Goal: Task Accomplishment & Management: Use online tool/utility

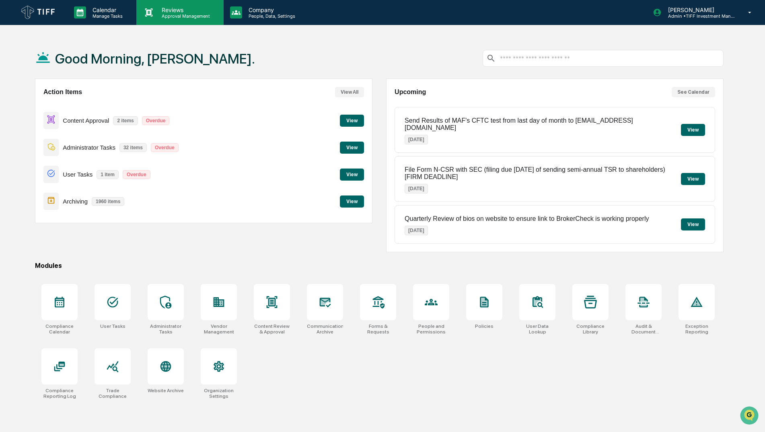
click at [179, 16] on p "Approval Management" at bounding box center [184, 16] width 59 height 6
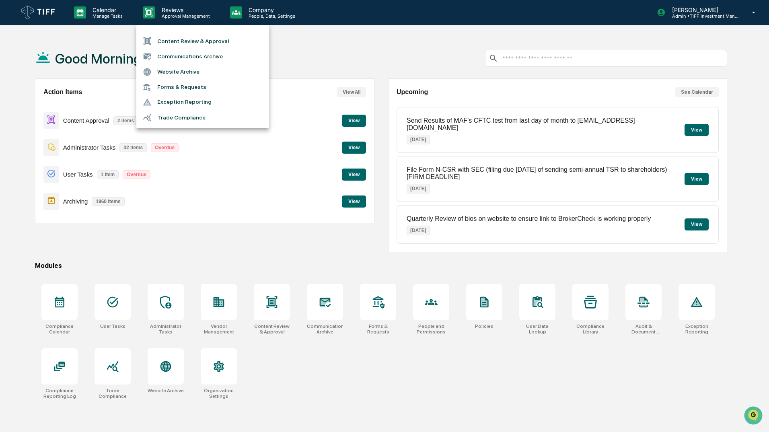
click at [198, 39] on li "Content Review & Approval" at bounding box center [202, 40] width 133 height 15
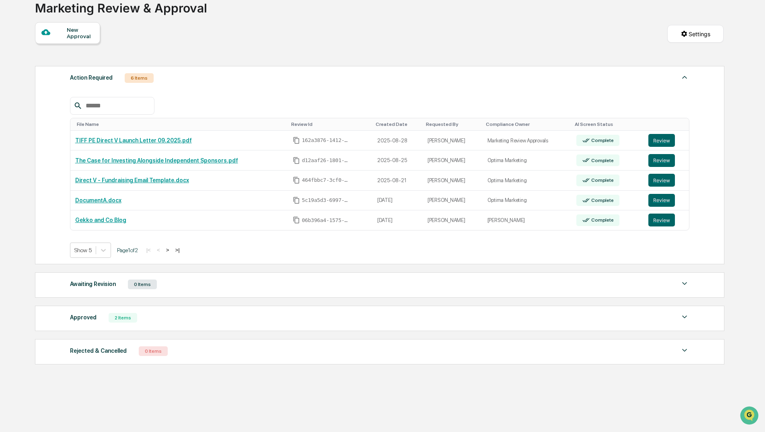
scroll to position [62, 0]
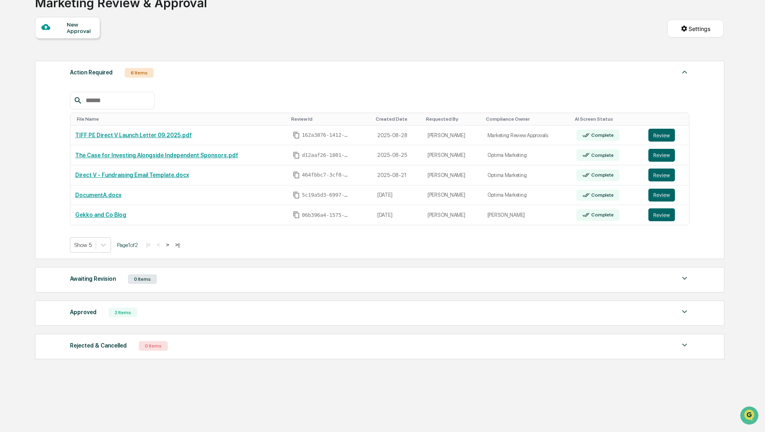
click at [77, 305] on div "Approved 2 Items File Name Review Id Created Date Requested By Compliance Owner…" at bounding box center [379, 312] width 689 height 25
click at [95, 322] on div "Approved 2 Items File Name Review Id Created Date Requested By Compliance Owner…" at bounding box center [379, 312] width 689 height 25
click at [88, 311] on div "Approved" at bounding box center [83, 312] width 27 height 10
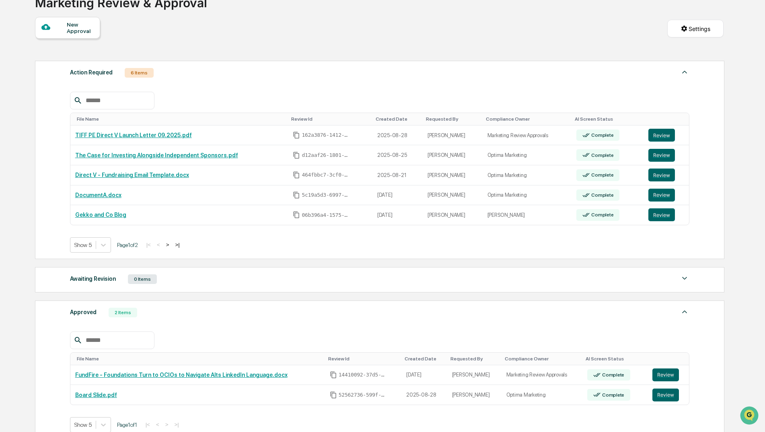
scroll to position [102, 0]
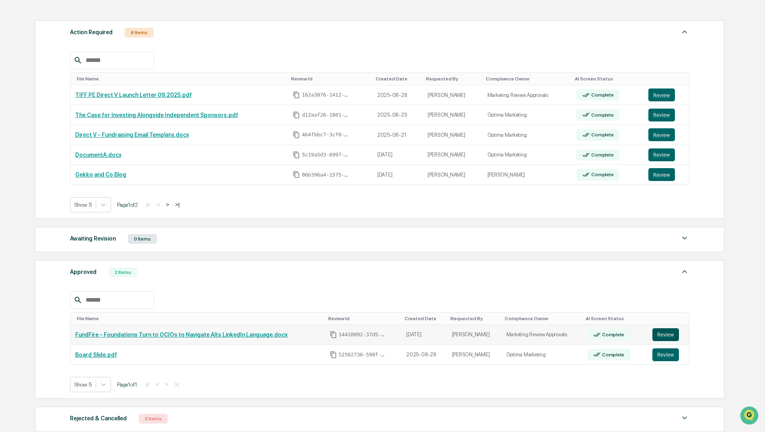
click at [657, 336] on button "Review" at bounding box center [665, 334] width 27 height 13
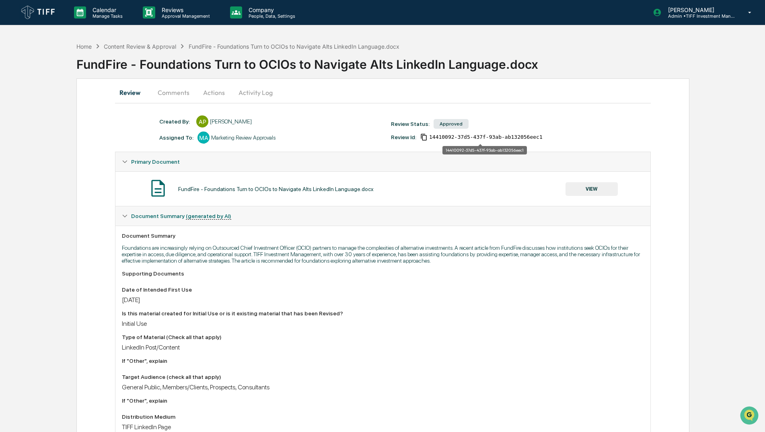
click at [446, 140] on span "14410092-37d5-437f-93ab-ab132056eec1" at bounding box center [485, 137] width 113 height 6
click at [424, 137] on icon "Copy Id" at bounding box center [423, 137] width 7 height 7
click at [438, 165] on div "Primary Document" at bounding box center [382, 161] width 535 height 19
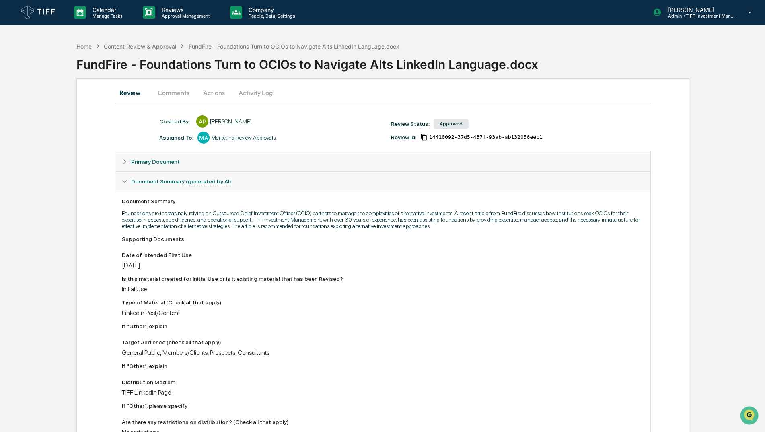
click at [570, 155] on div "Primary Document" at bounding box center [382, 161] width 535 height 19
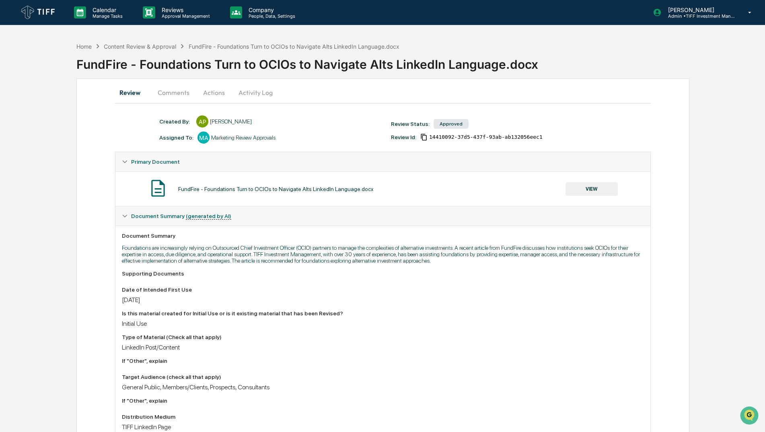
click at [586, 194] on button "VIEW" at bounding box center [592, 189] width 52 height 14
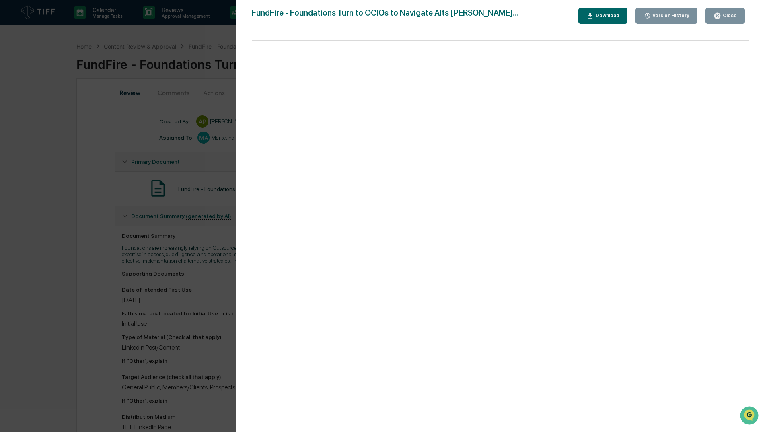
click at [720, 19] on icon "button" at bounding box center [718, 16] width 8 height 8
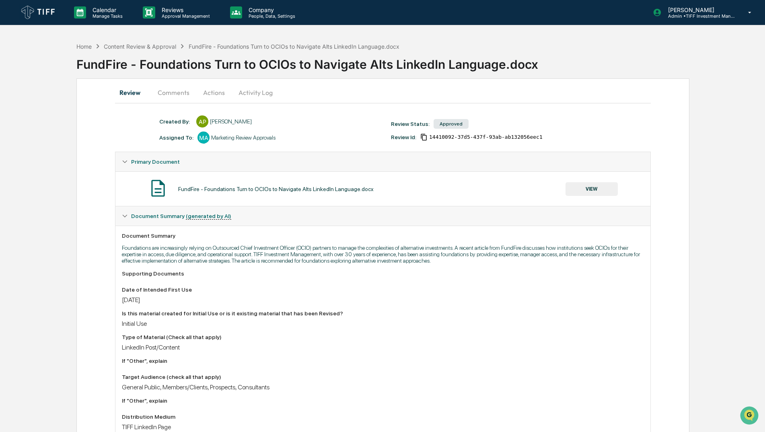
click at [166, 92] on button "Comments" at bounding box center [173, 92] width 45 height 19
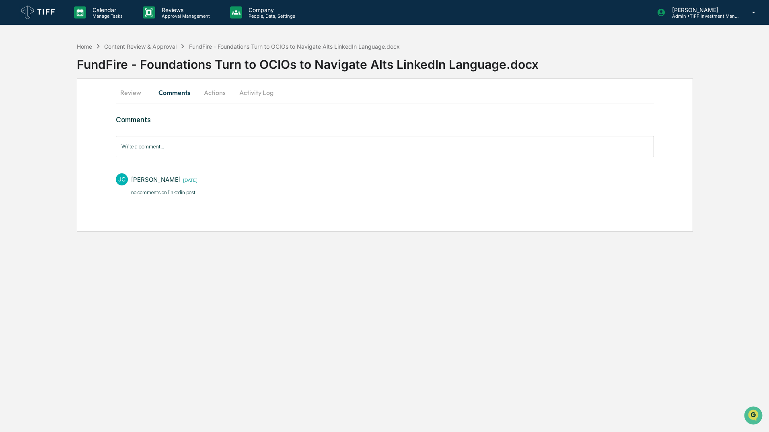
click at [212, 94] on button "Actions" at bounding box center [215, 92] width 36 height 19
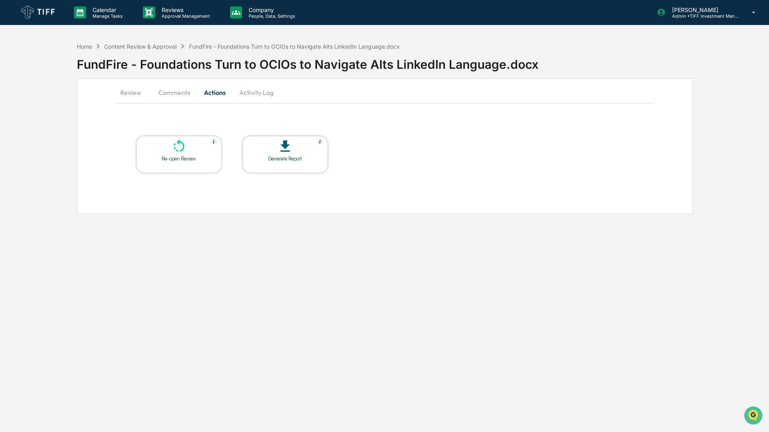
click at [249, 93] on button "Activity Log" at bounding box center [256, 92] width 47 height 19
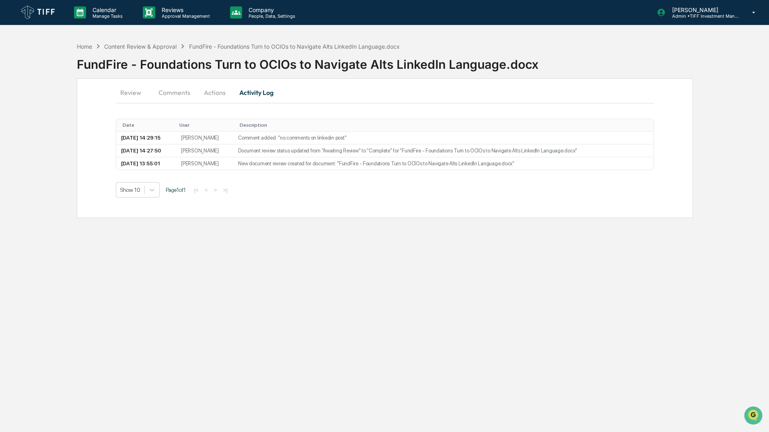
click at [126, 94] on button "Review" at bounding box center [134, 92] width 36 height 19
